Goal: Task Accomplishment & Management: Manage account settings

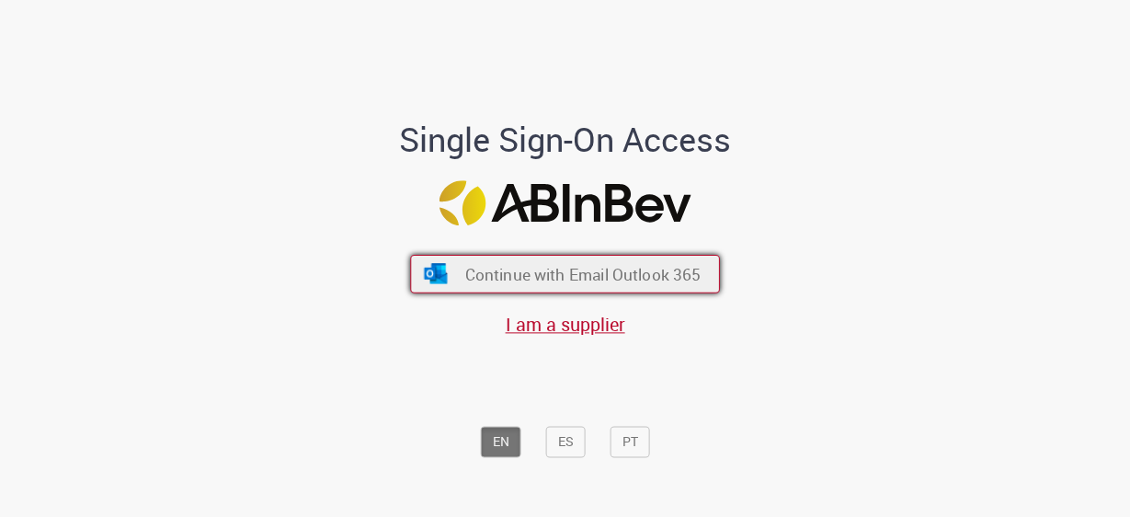
click at [589, 276] on span "Continue with Email Outlook 365" at bounding box center [582, 273] width 236 height 21
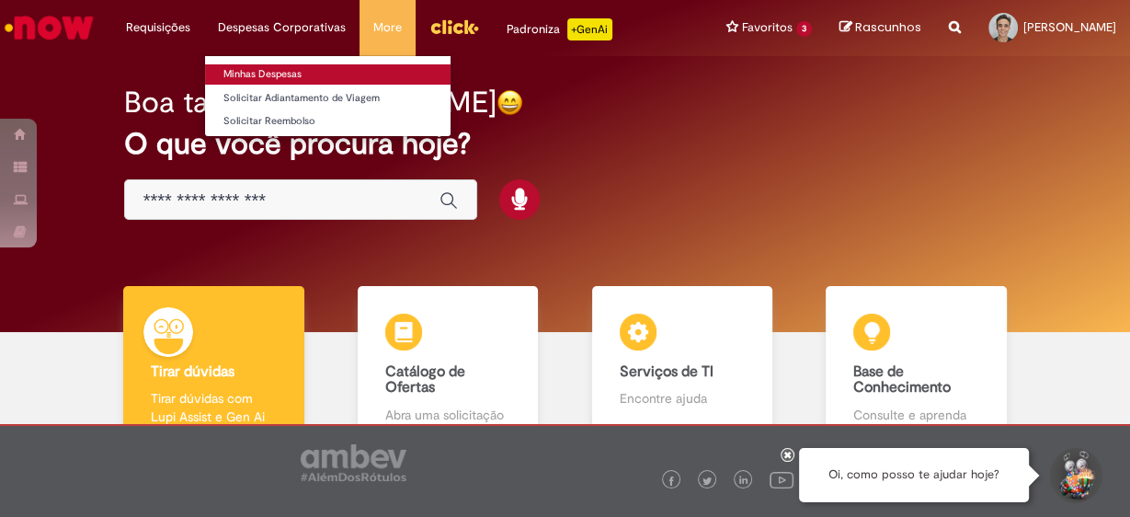
click at [266, 77] on link "Minhas Despesas" at bounding box center [328, 74] width 246 height 20
